Goal: Find specific page/section: Find specific page/section

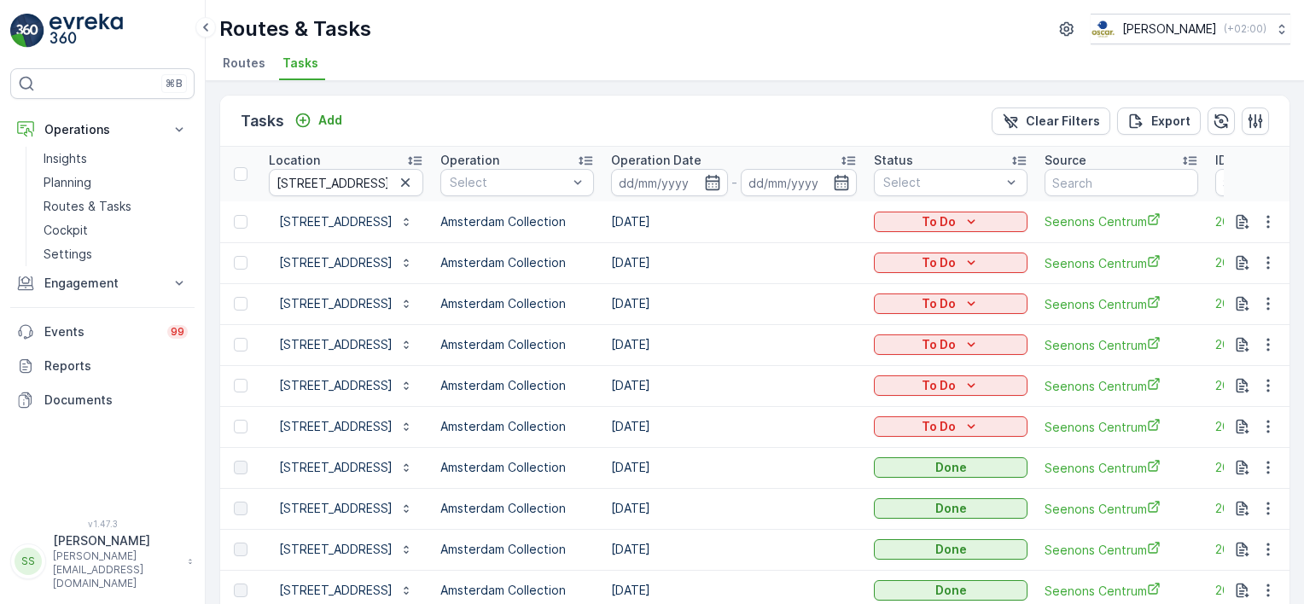
click at [252, 66] on span "Routes" at bounding box center [244, 63] width 43 height 17
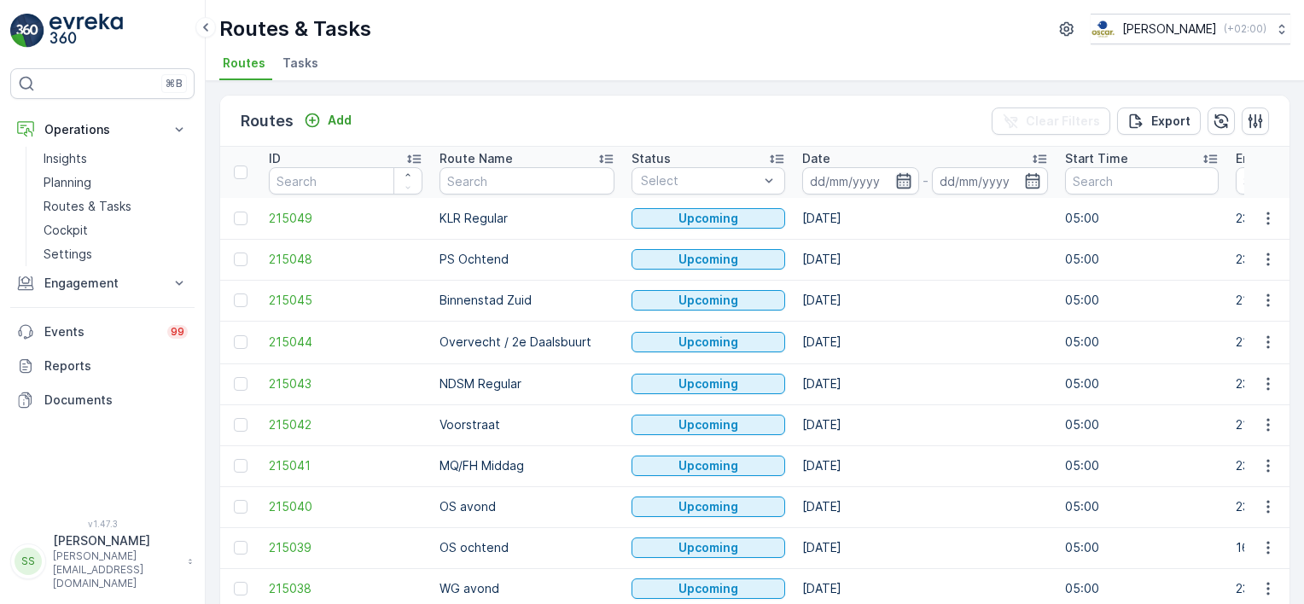
click at [896, 178] on icon "button" at bounding box center [903, 180] width 15 height 15
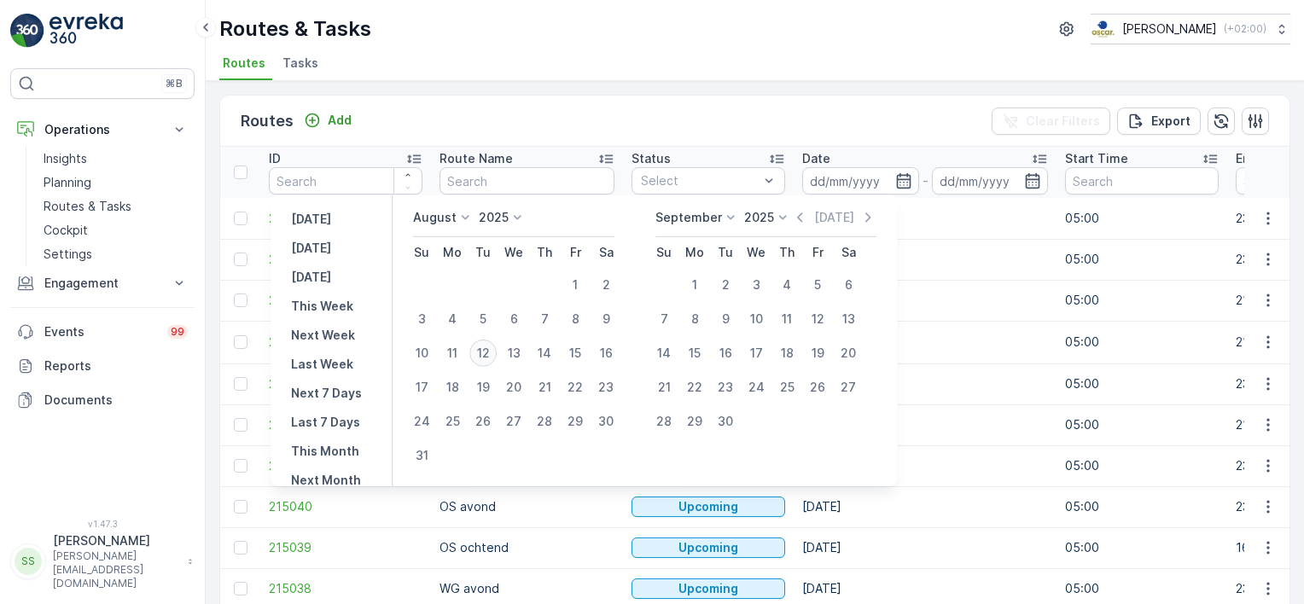
click at [489, 352] on div "12" at bounding box center [483, 353] width 27 height 27
type input "[DATE]"
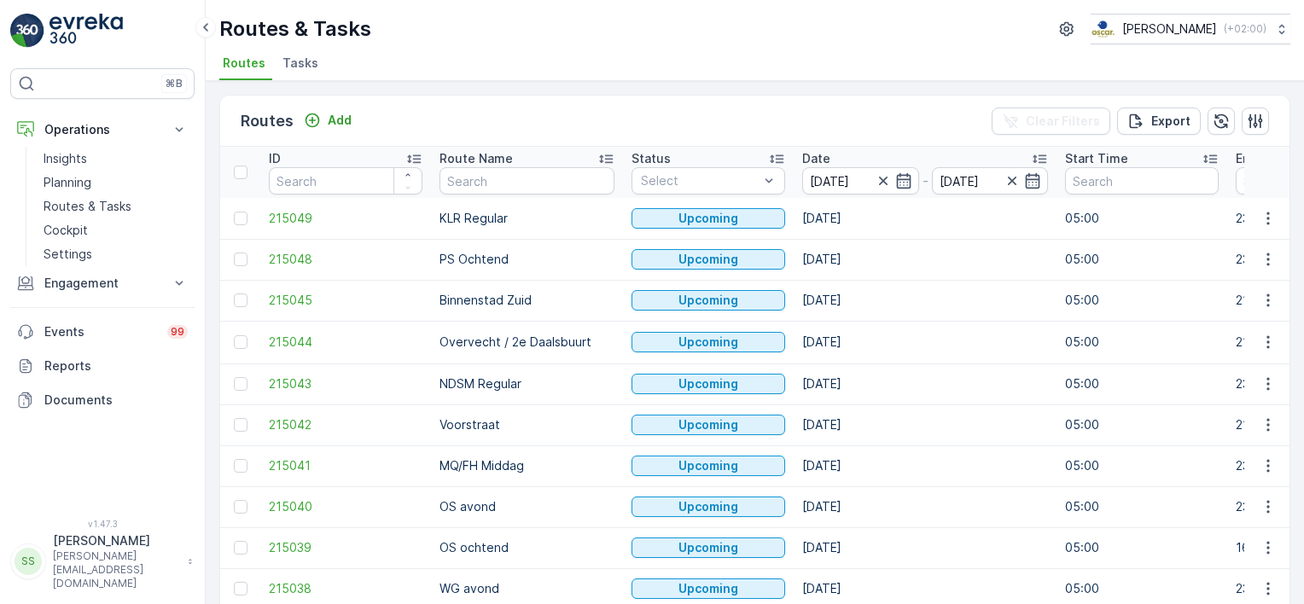
click at [833, 120] on div "Routes Add Clear Filters Export" at bounding box center [755, 121] width 1070 height 51
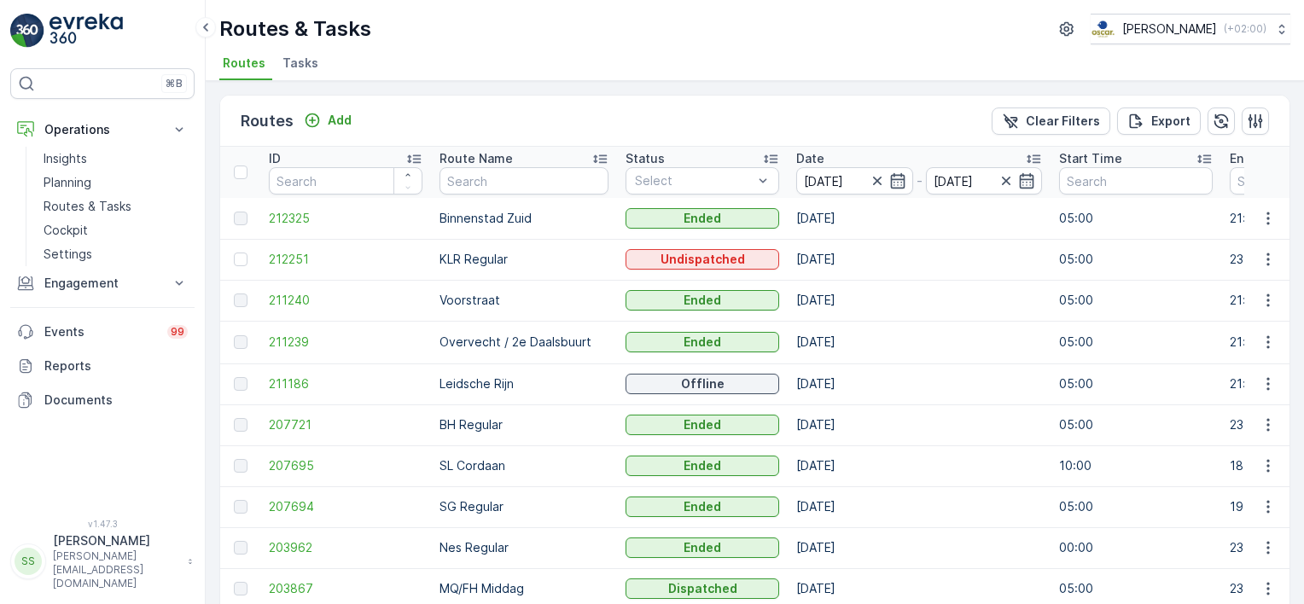
scroll to position [85, 0]
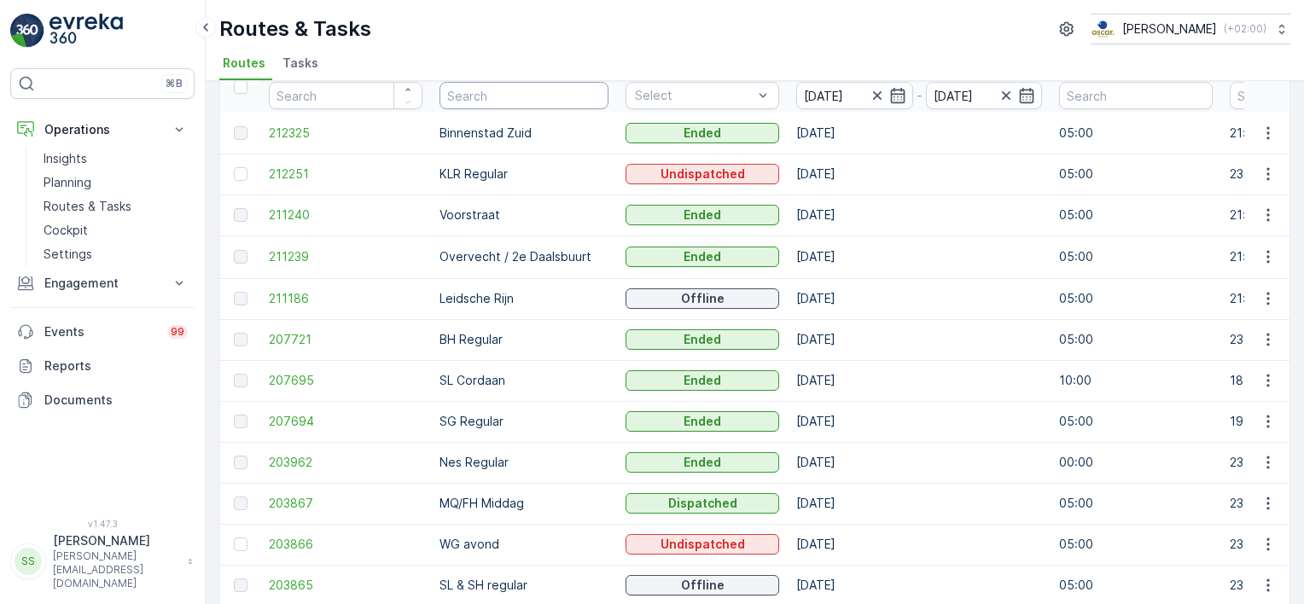
click at [569, 96] on input "text" at bounding box center [524, 95] width 169 height 27
click at [508, 262] on td "Overvecht / 2e Daalsbuurt" at bounding box center [524, 257] width 186 height 43
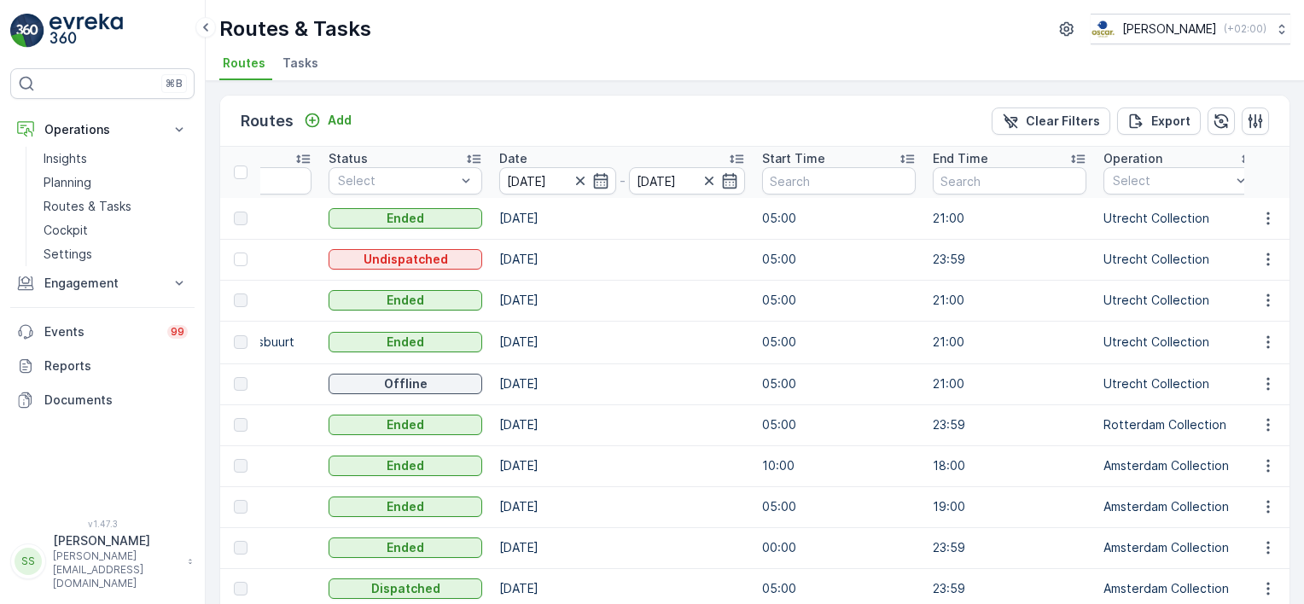
scroll to position [0, 313]
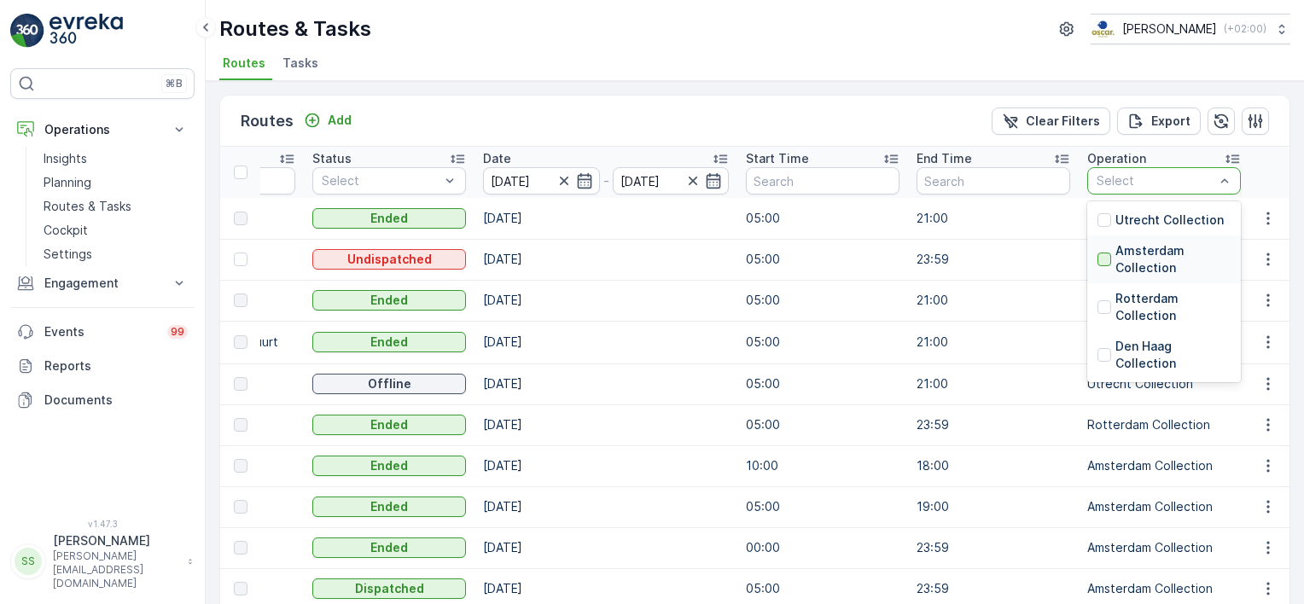
click at [1098, 257] on div at bounding box center [1105, 260] width 14 height 14
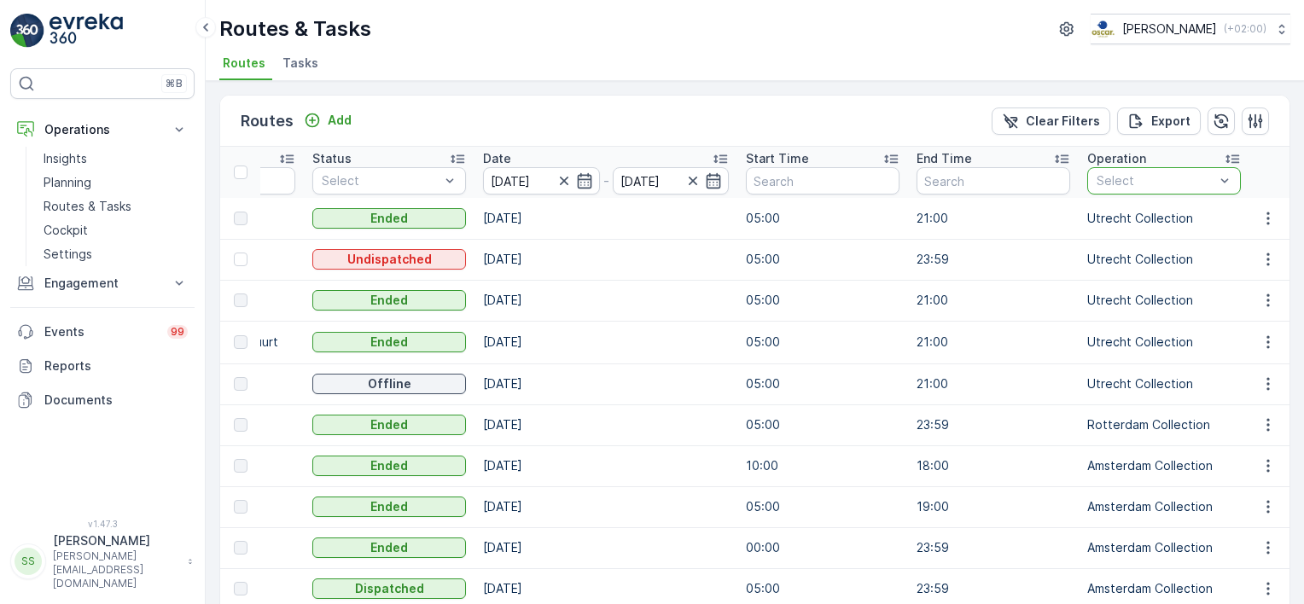
click at [791, 107] on div "Routes Add Clear Filters Export" at bounding box center [755, 121] width 1070 height 51
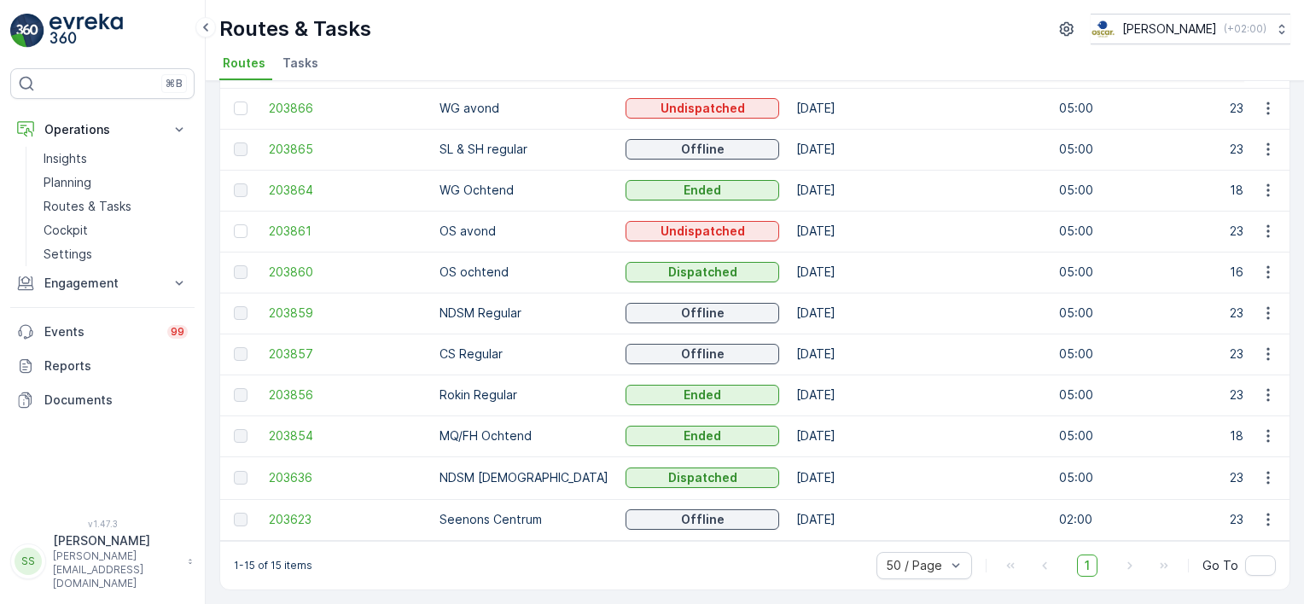
scroll to position [295, 0]
click at [278, 511] on span "203623" at bounding box center [346, 519] width 154 height 17
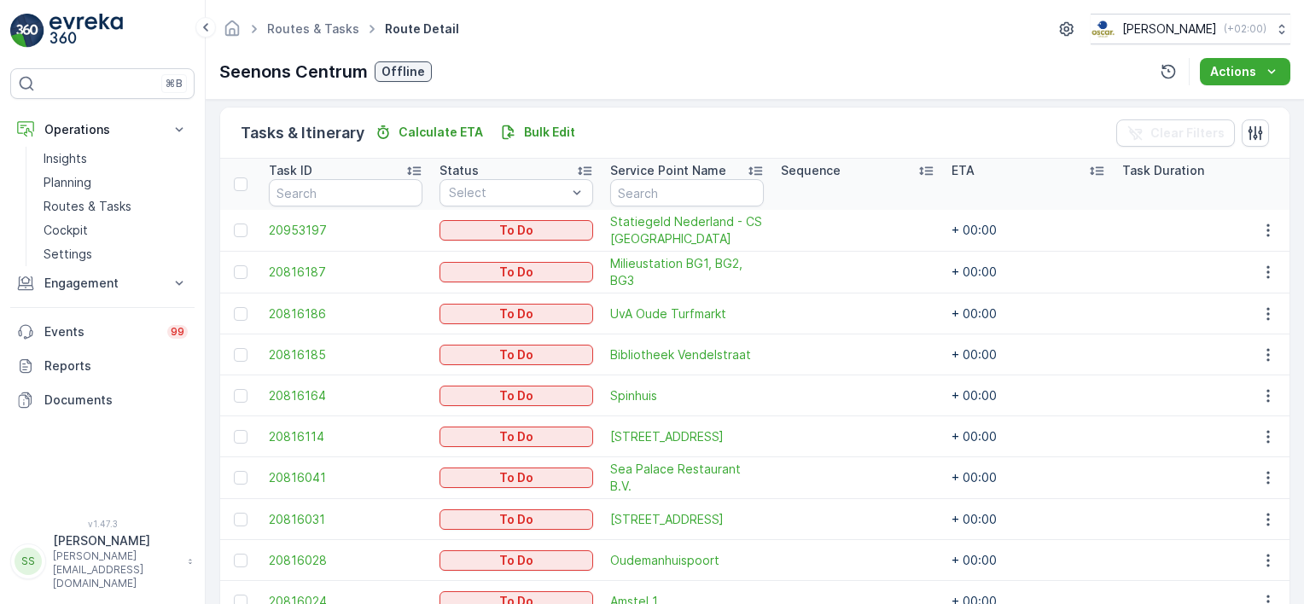
scroll to position [427, 0]
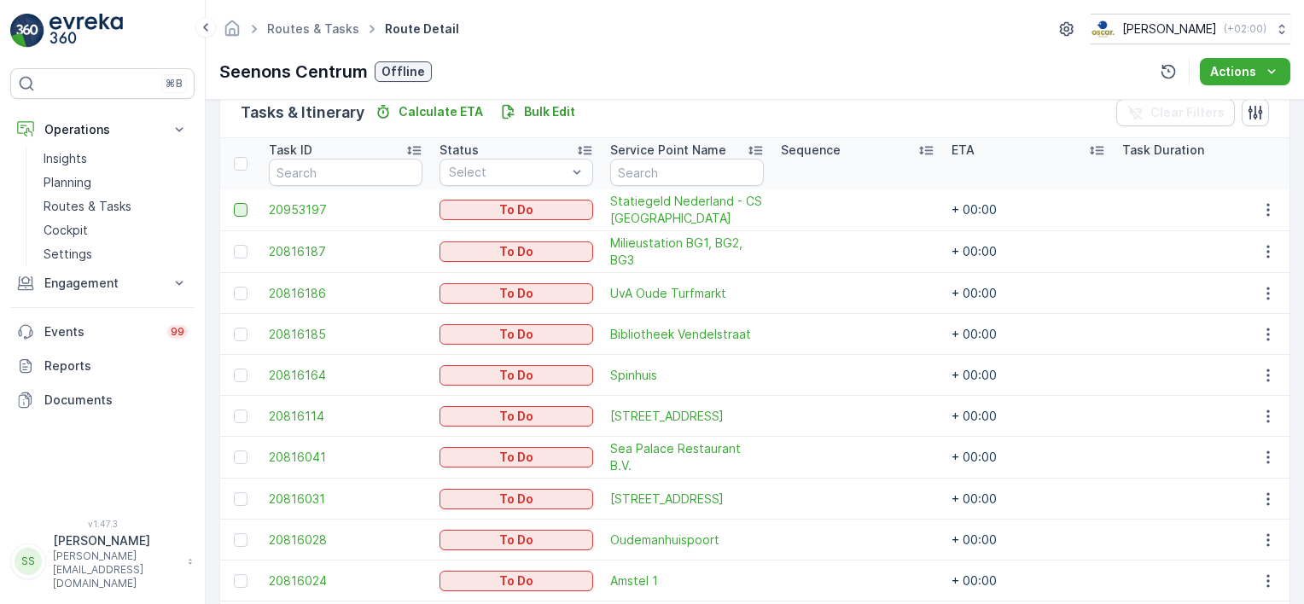
click at [242, 211] on div at bounding box center [241, 210] width 14 height 14
click at [234, 203] on input "checkbox" at bounding box center [234, 203] width 0 height 0
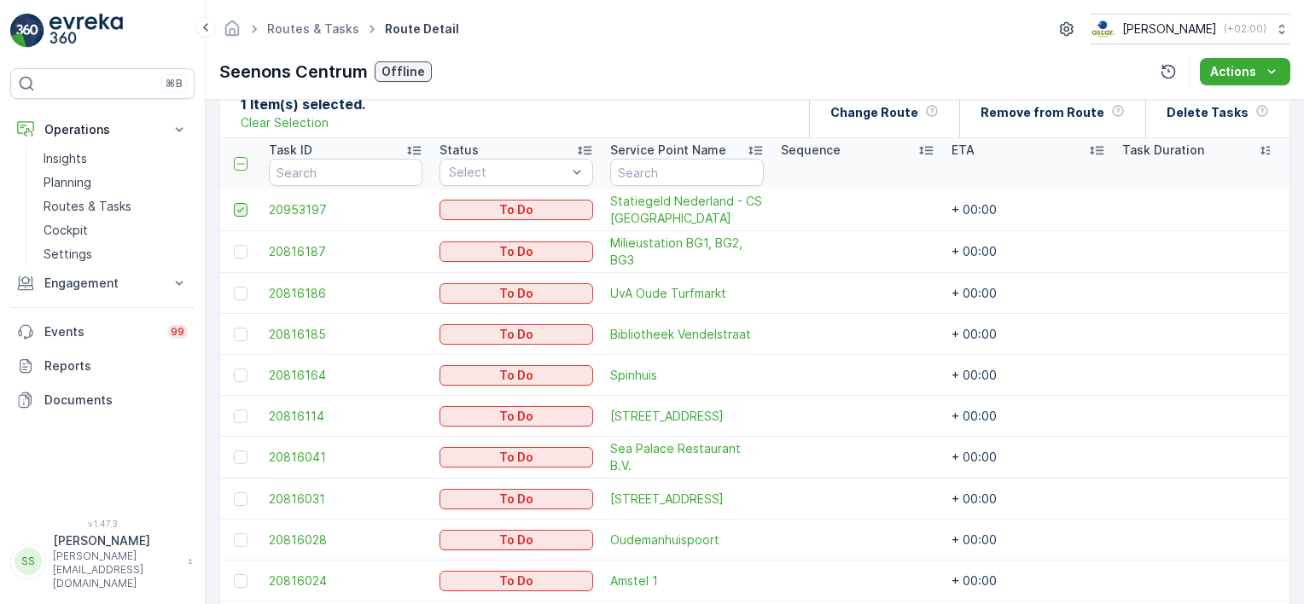
click at [240, 209] on icon at bounding box center [240, 209] width 7 height 5
click at [234, 203] on input "checkbox" at bounding box center [234, 203] width 0 height 0
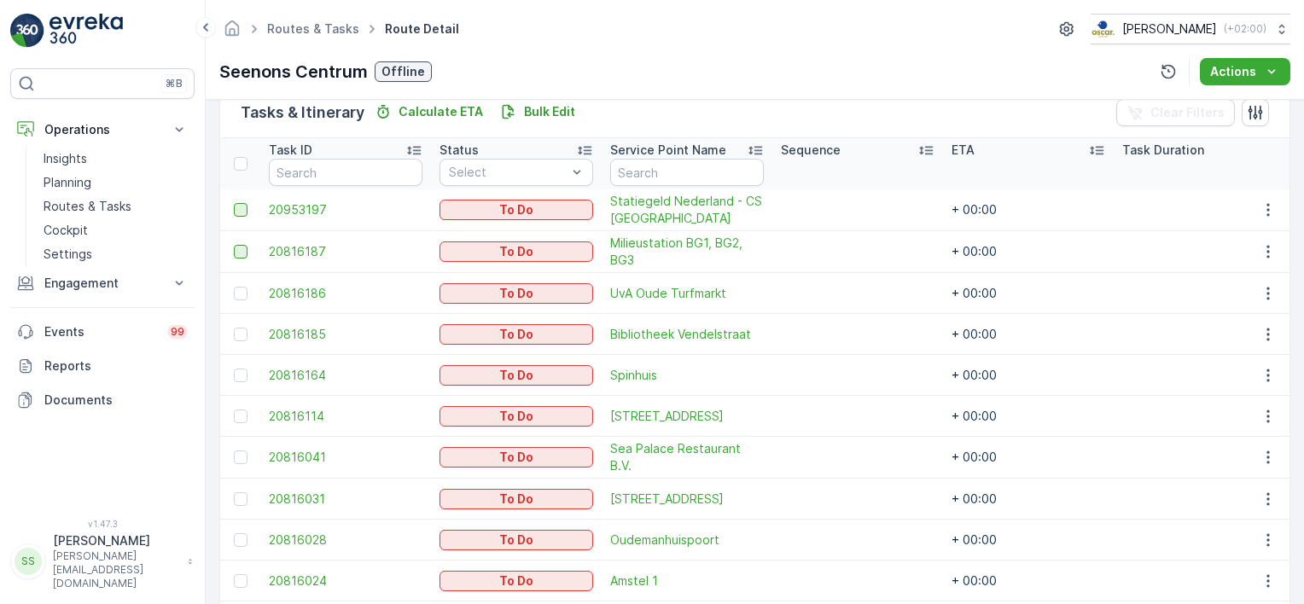
click at [242, 249] on div at bounding box center [241, 252] width 14 height 14
click at [234, 245] on input "checkbox" at bounding box center [234, 245] width 0 height 0
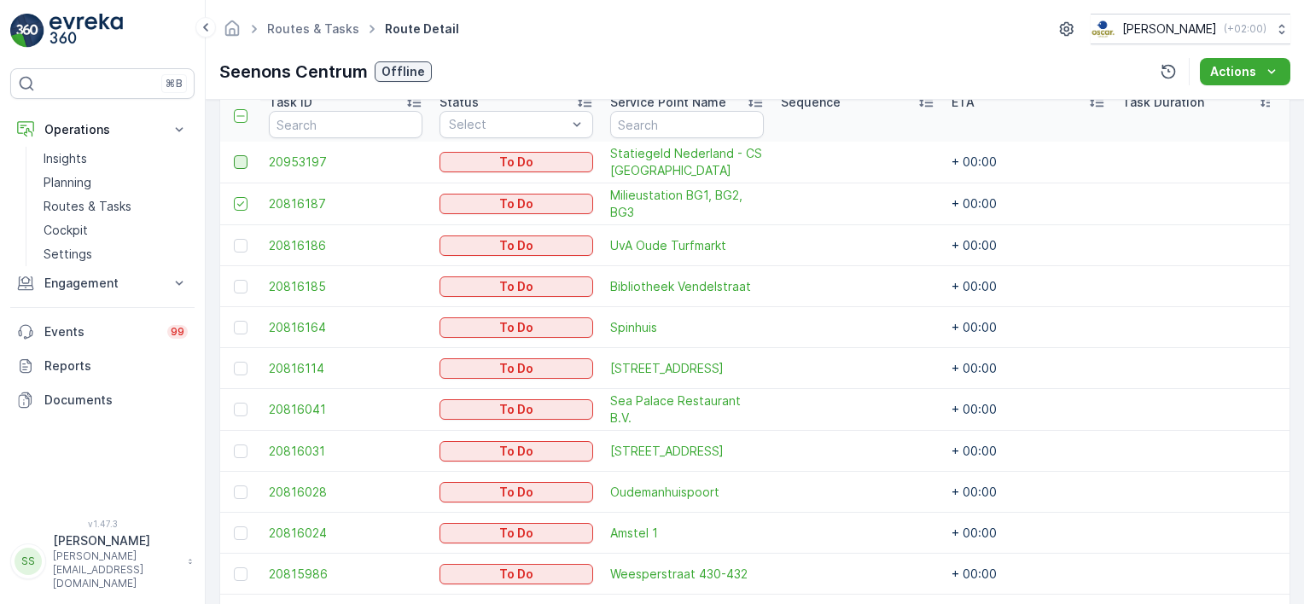
scroll to position [512, 0]
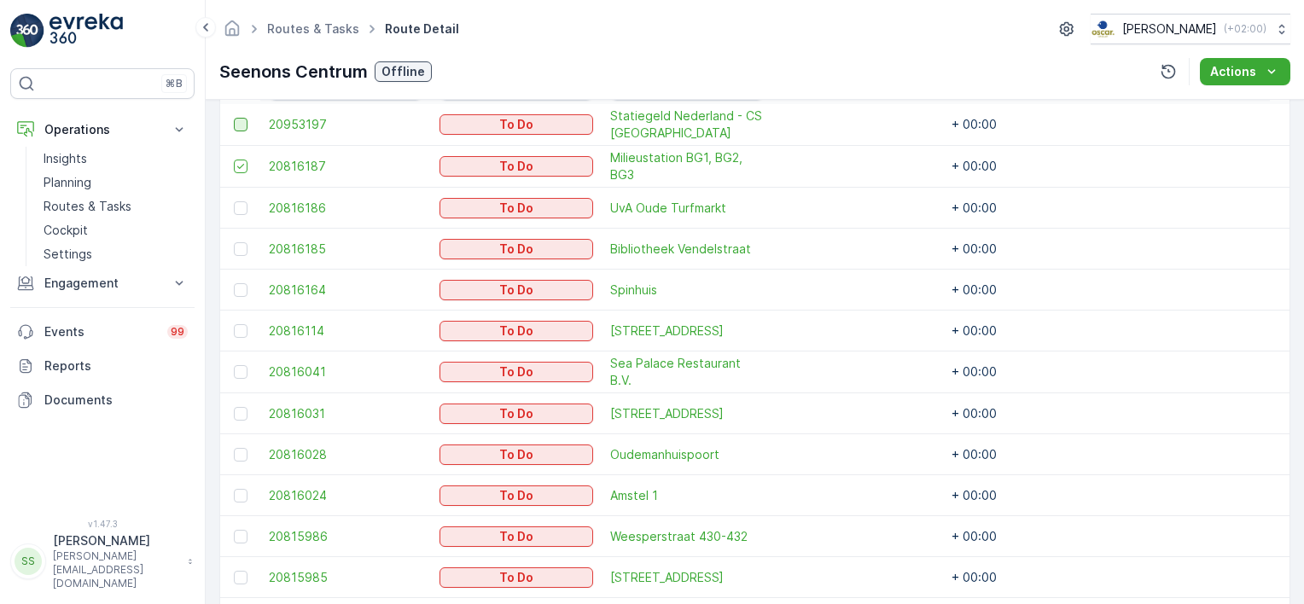
click at [232, 289] on td at bounding box center [240, 290] width 40 height 41
click at [239, 289] on div at bounding box center [241, 290] width 14 height 14
click at [234, 283] on input "checkbox" at bounding box center [234, 283] width 0 height 0
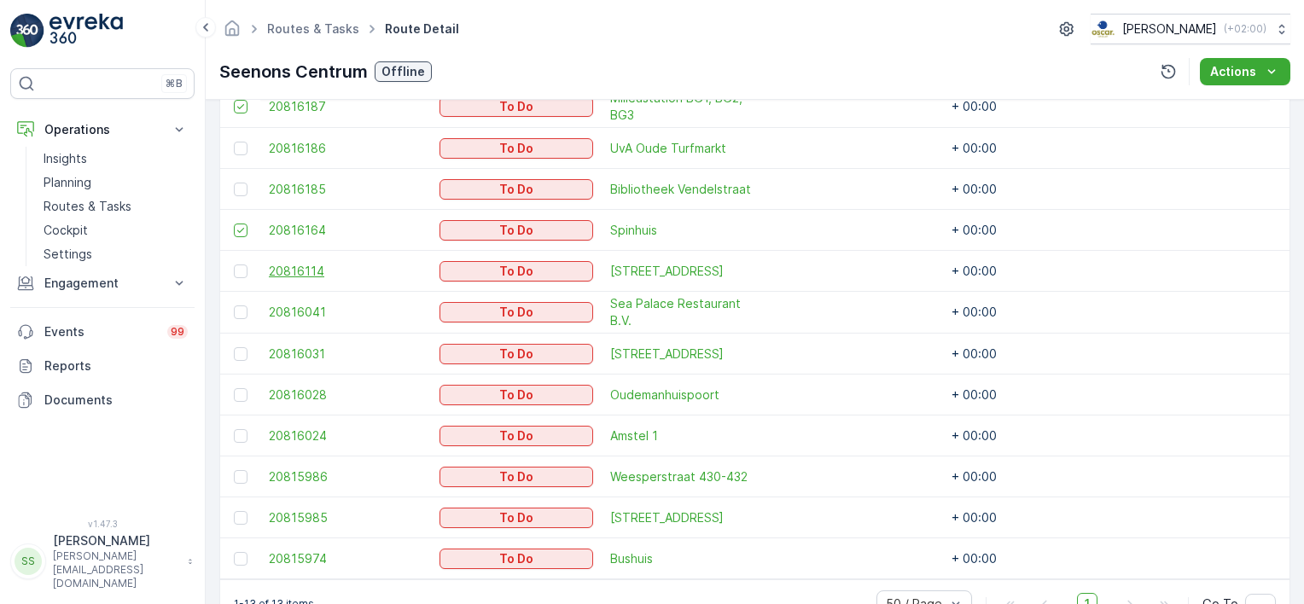
scroll to position [625, 0]
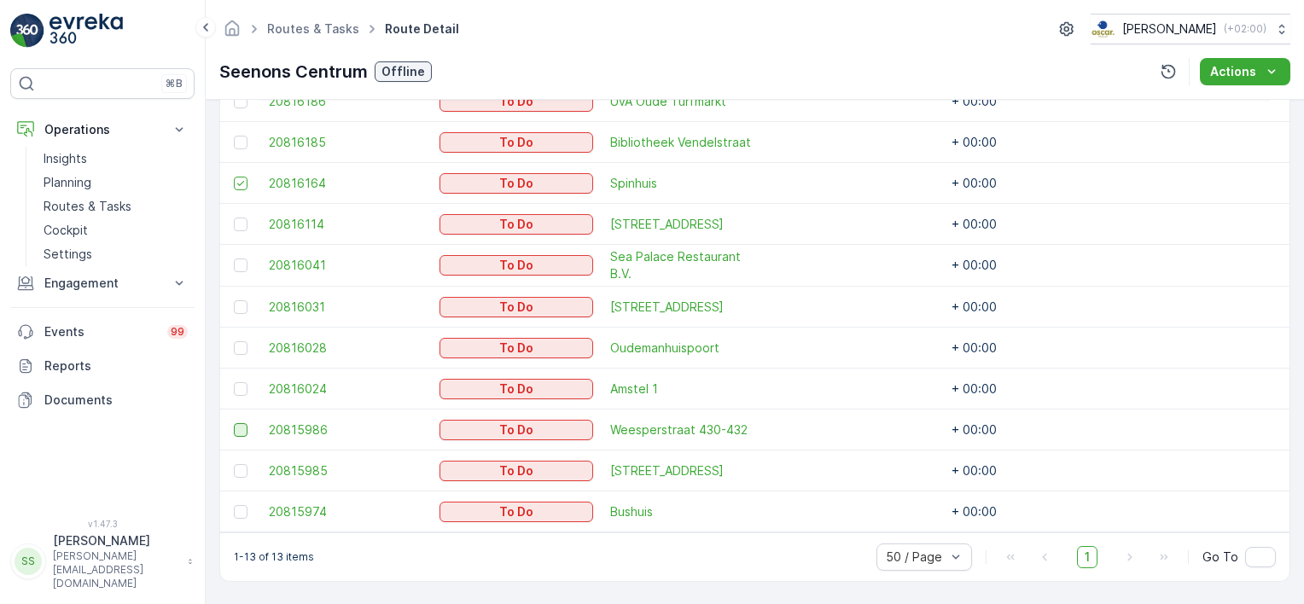
click at [242, 423] on div at bounding box center [241, 430] width 14 height 14
click at [234, 423] on input "checkbox" at bounding box center [234, 423] width 0 height 0
click at [234, 464] on div at bounding box center [241, 471] width 14 height 14
click at [234, 464] on input "checkbox" at bounding box center [234, 464] width 0 height 0
click at [639, 176] on span "Spinhuis" at bounding box center [687, 183] width 154 height 17
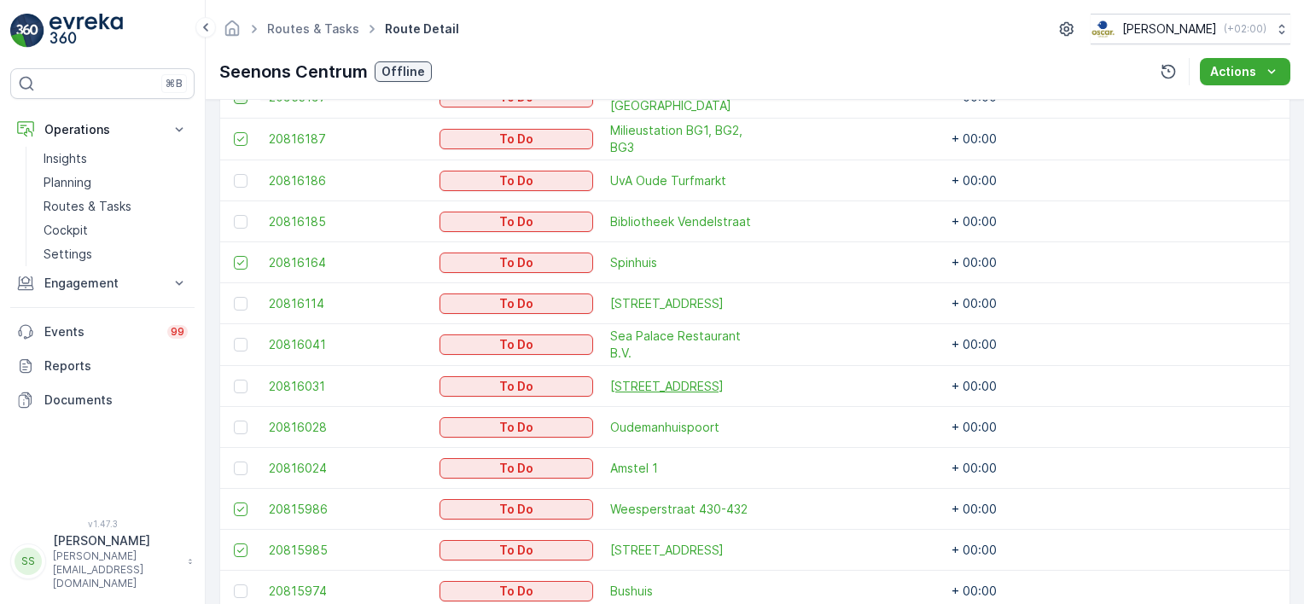
scroll to position [454, 0]
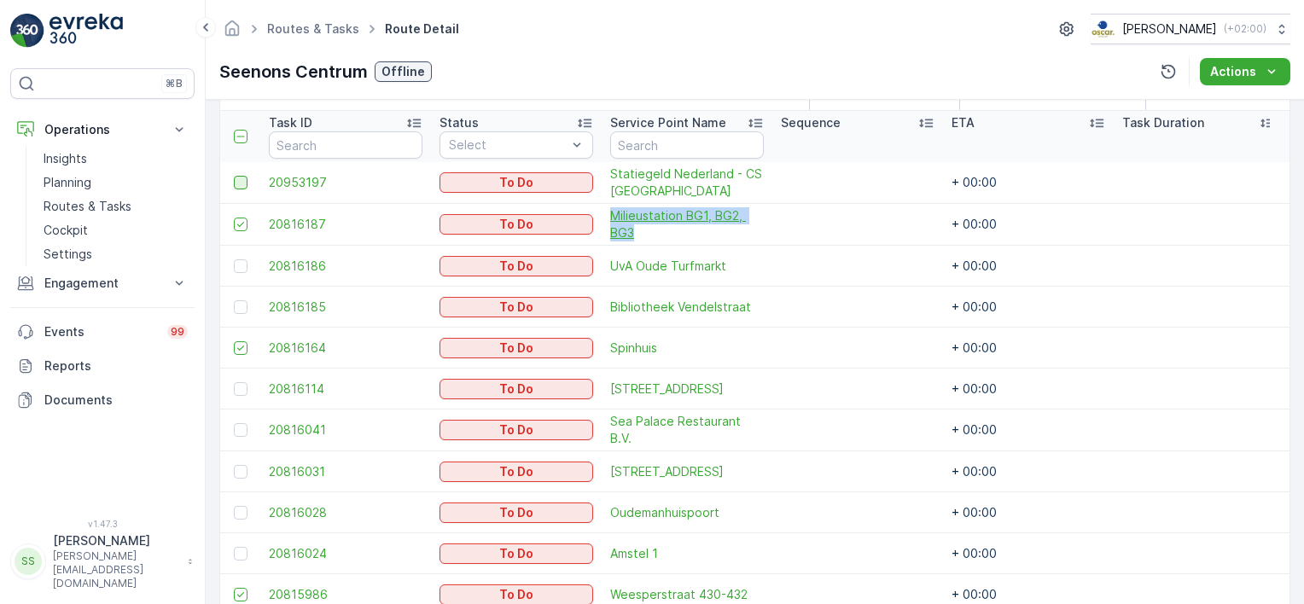
drag, startPoint x: 608, startPoint y: 213, endPoint x: 641, endPoint y: 229, distance: 36.7
click at [641, 229] on td "Milieustation BG1, BG2, BG3" at bounding box center [687, 225] width 171 height 42
copy span "Milieustation BG1, BG2, BG3"
click at [779, 9] on div "Routes & Tasks Route Detail [PERSON_NAME] ( +02:00 ) Seenons Centrum Offline Ac…" at bounding box center [755, 50] width 1099 height 100
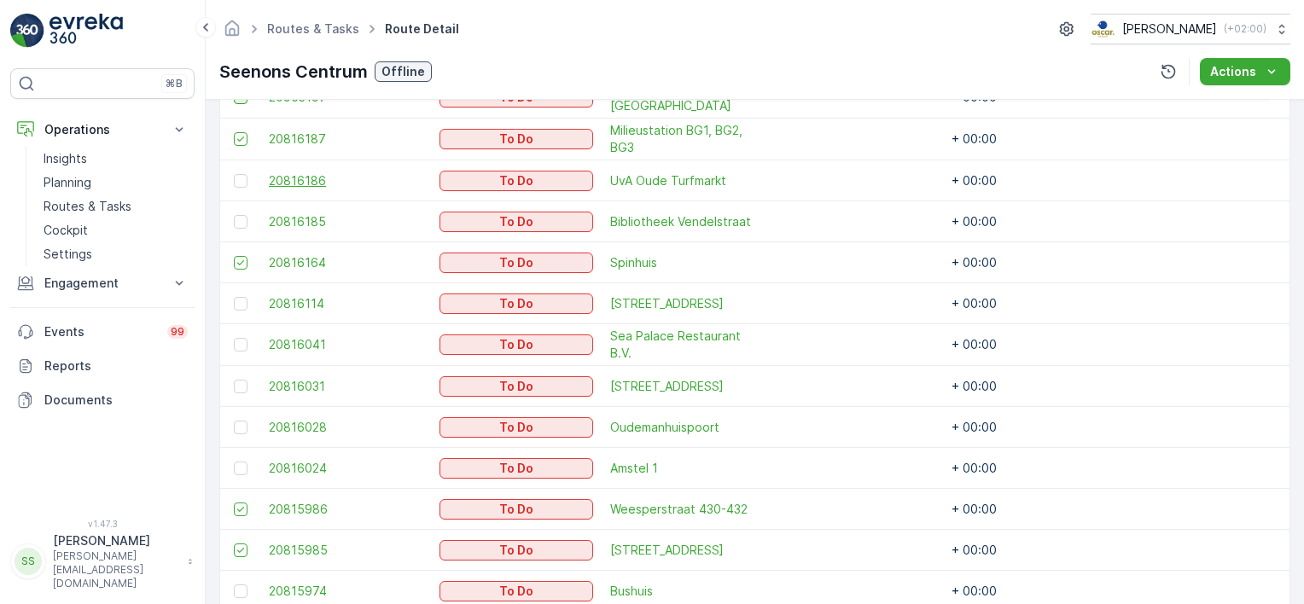
scroll to position [625, 0]
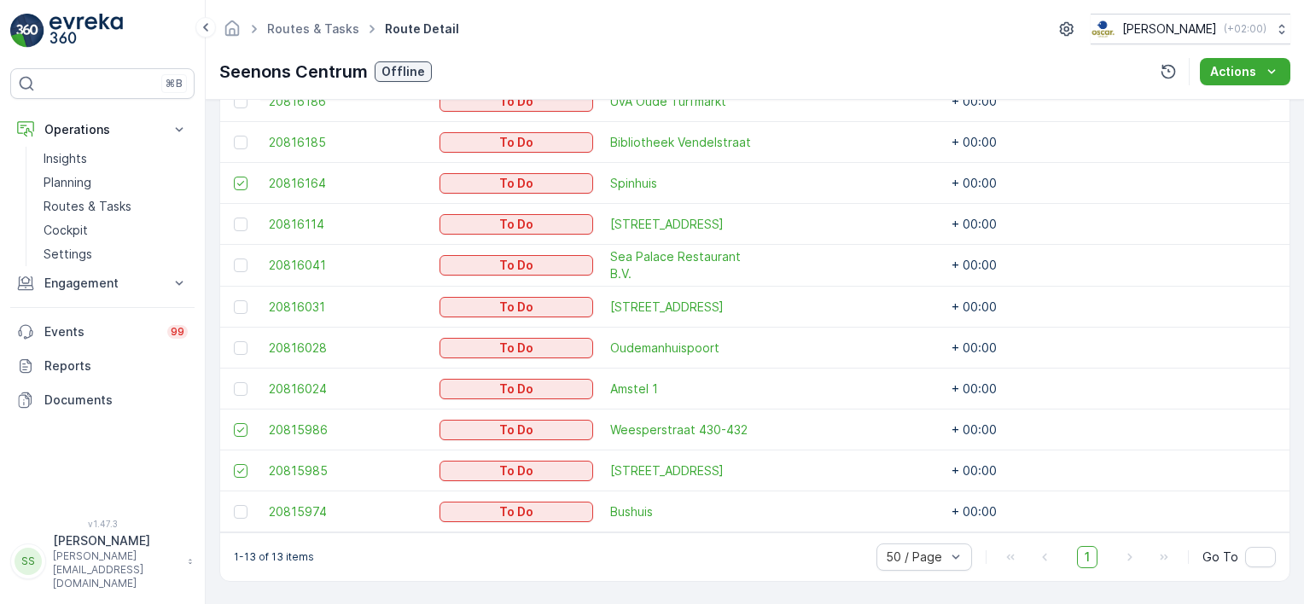
click at [840, 45] on div "Routes & Tasks Route Detail [PERSON_NAME] ( +02:00 ) Seenons Centrum Offline Ac…" at bounding box center [755, 50] width 1099 height 100
click at [622, 32] on div "Routes & Tasks Route Detail [PERSON_NAME] ( +02:00 )" at bounding box center [754, 29] width 1071 height 31
